Goal: Task Accomplishment & Management: Use online tool/utility

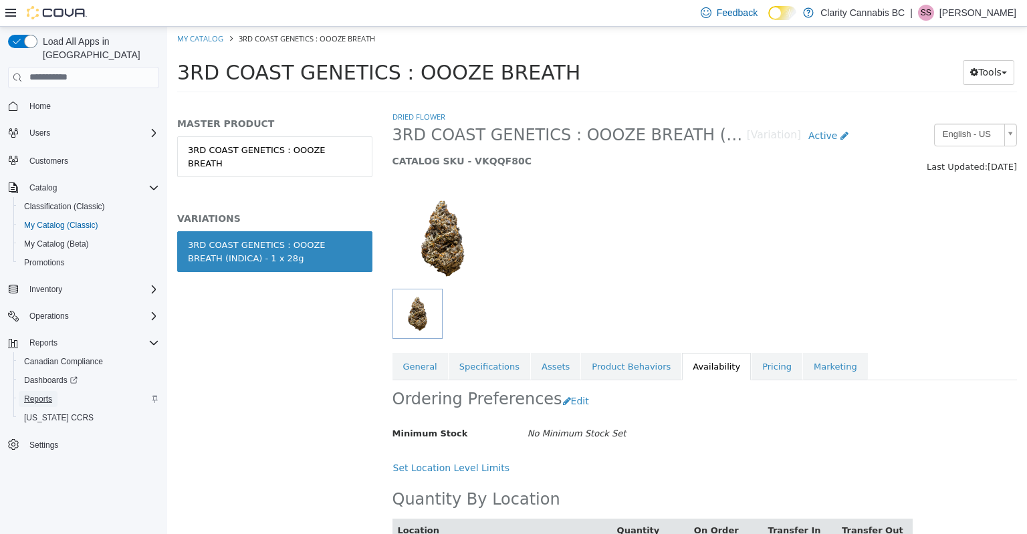
click at [31, 394] on span "Reports" at bounding box center [38, 399] width 28 height 11
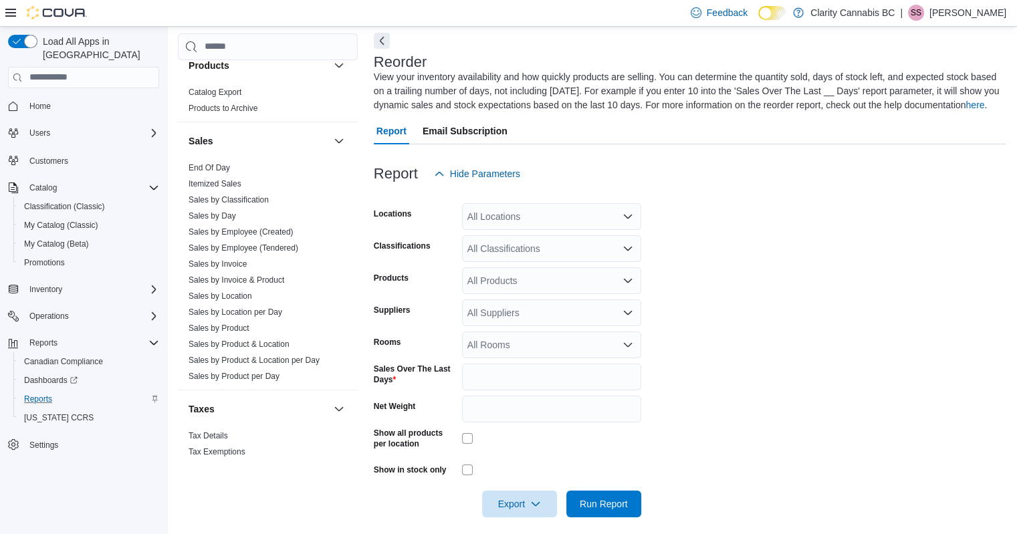
scroll to position [1102, 0]
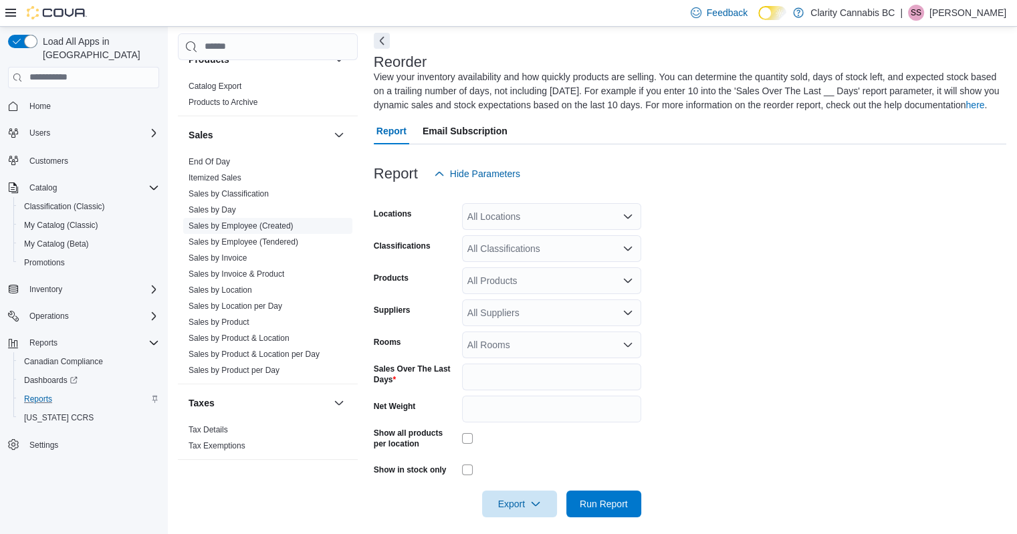
click at [233, 286] on link "Sales by Location" at bounding box center [221, 290] width 64 height 9
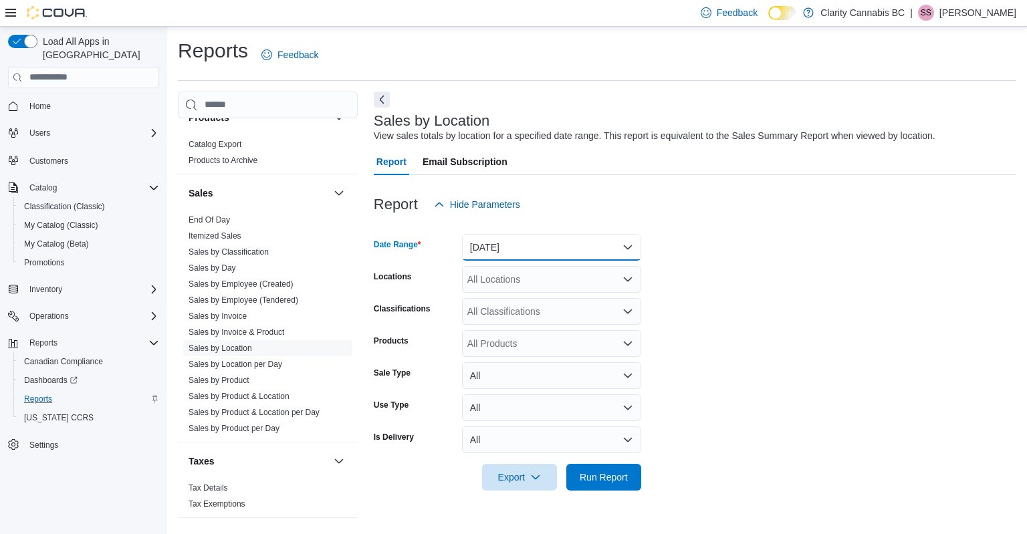
click at [508, 257] on button "[DATE]" at bounding box center [551, 247] width 179 height 27
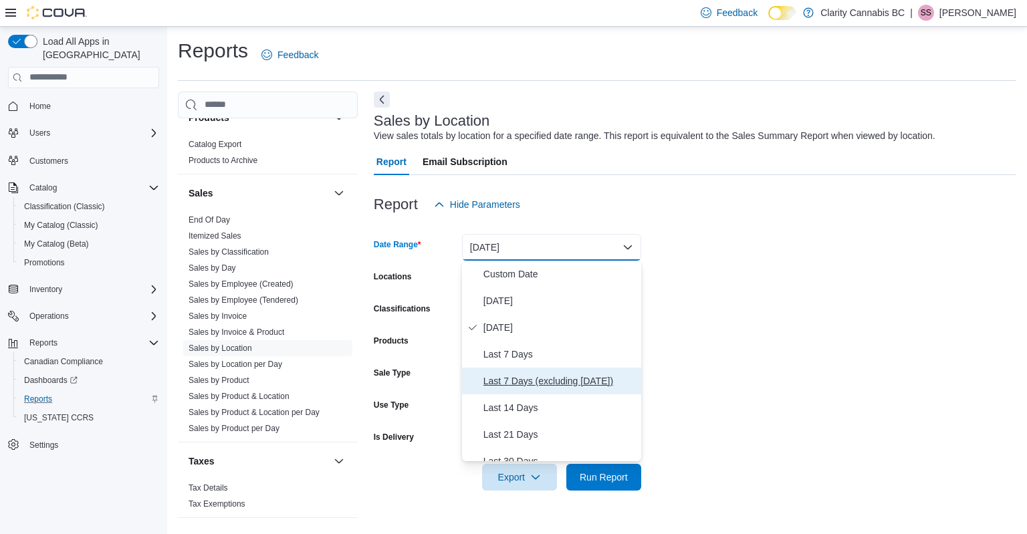
click at [520, 380] on span "Last 7 Days (excluding [DATE])" at bounding box center [559, 381] width 152 height 16
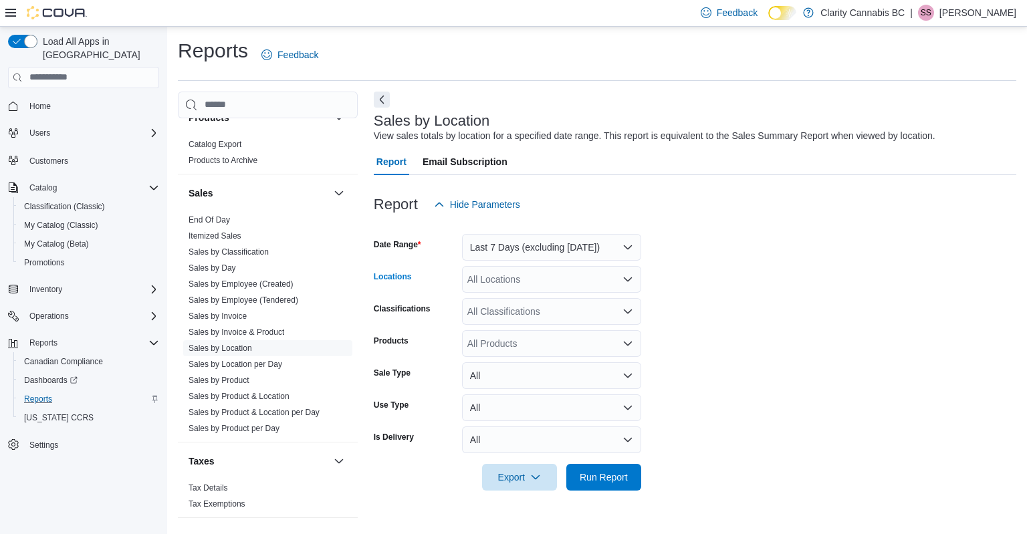
click at [586, 274] on div "All Locations" at bounding box center [551, 279] width 179 height 27
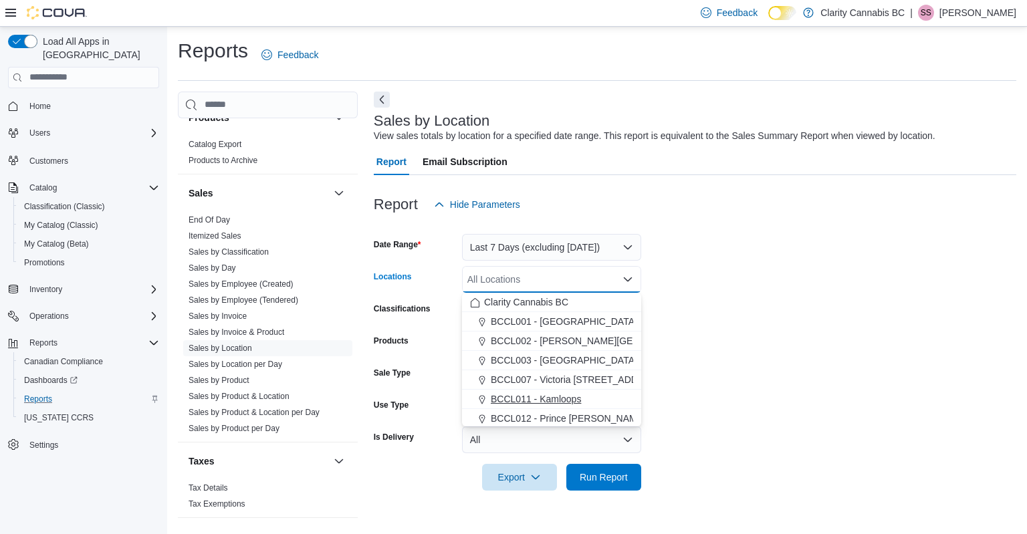
click at [558, 390] on button "BCCL011 - Kamloops" at bounding box center [551, 399] width 179 height 19
click at [733, 366] on form "Date Range Last 7 Days (excluding [DATE]) Locations BCCL011 - [GEOGRAPHIC_DATA]…" at bounding box center [695, 354] width 643 height 273
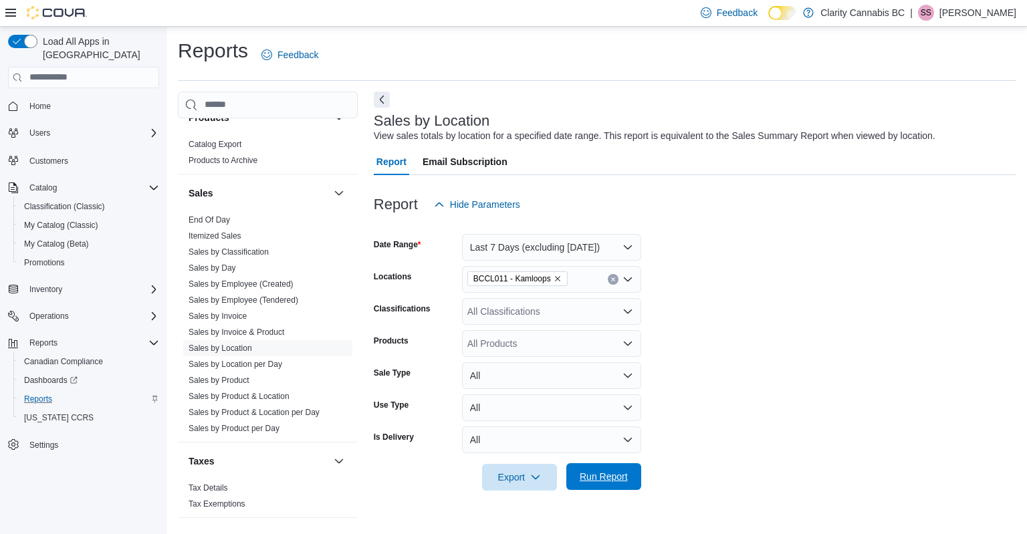
click at [602, 471] on span "Run Report" at bounding box center [604, 476] width 48 height 13
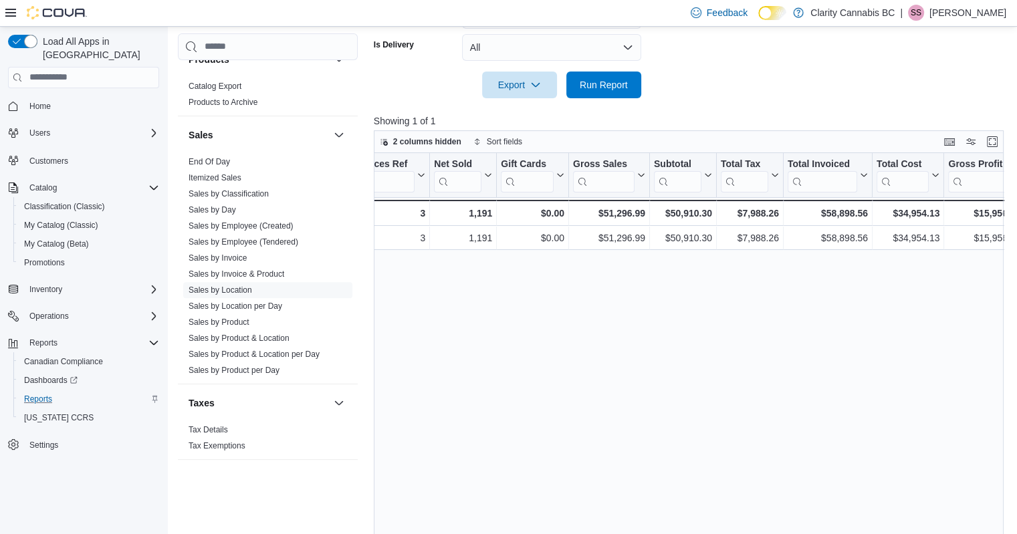
scroll to position [0, 235]
